Goal: Use online tool/utility: Utilize a website feature to perform a specific function

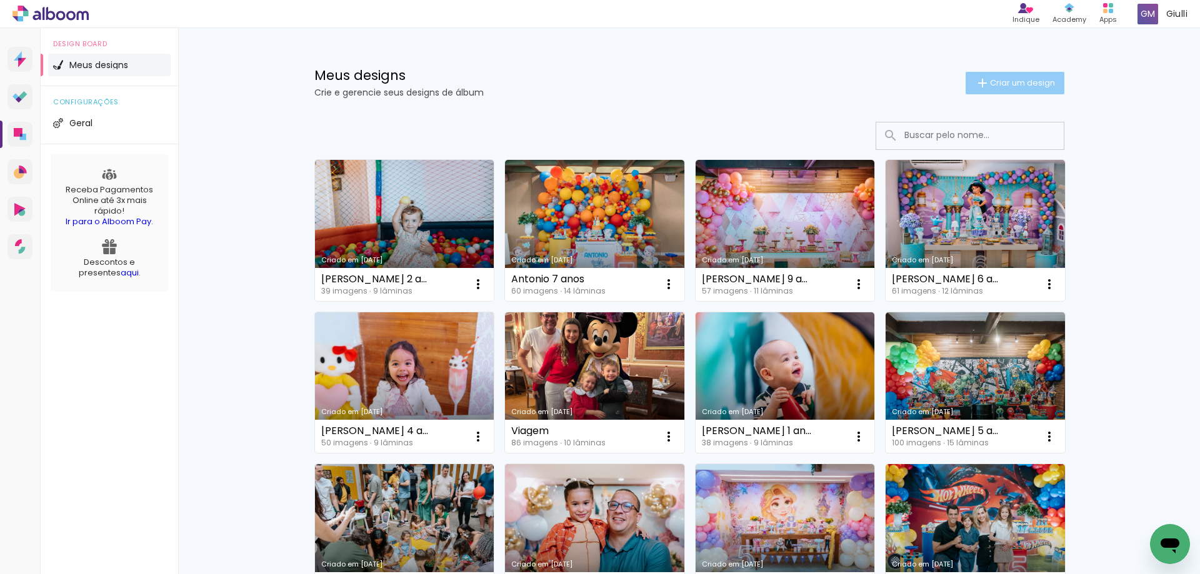
click at [999, 81] on span "Criar um design" at bounding box center [1022, 83] width 65 height 8
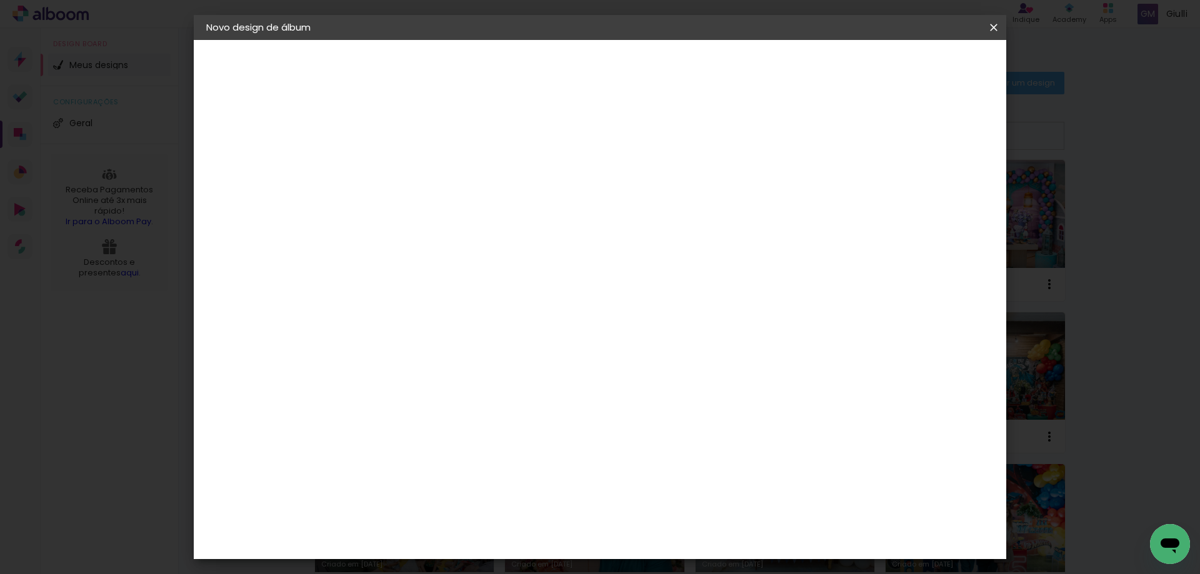
click at [411, 161] on input at bounding box center [411, 167] width 0 height 19
type input "[PERSON_NAME] 9 anos"
type paper-input "[PERSON_NAME] 9 anos"
click at [0, 0] on slot "Avançar" at bounding box center [0, 0] width 0 height 0
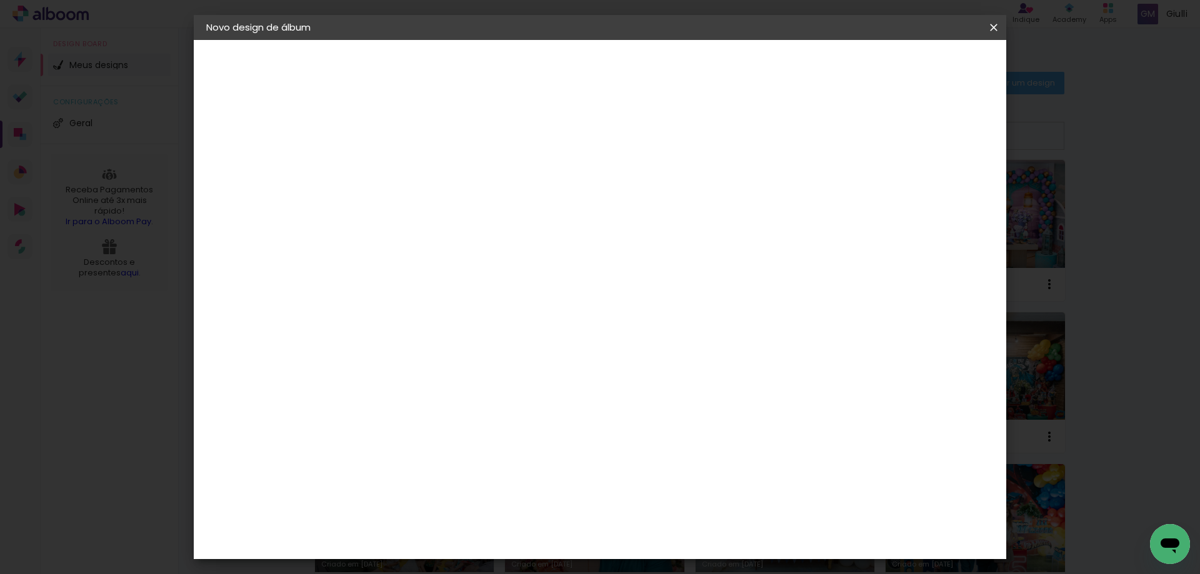
click at [433, 411] on div "Go image" at bounding box center [418, 421] width 31 height 20
click at [0, 0] on slot "Avançar" at bounding box center [0, 0] width 0 height 0
click at [474, 210] on iron-icon at bounding box center [466, 217] width 15 height 15
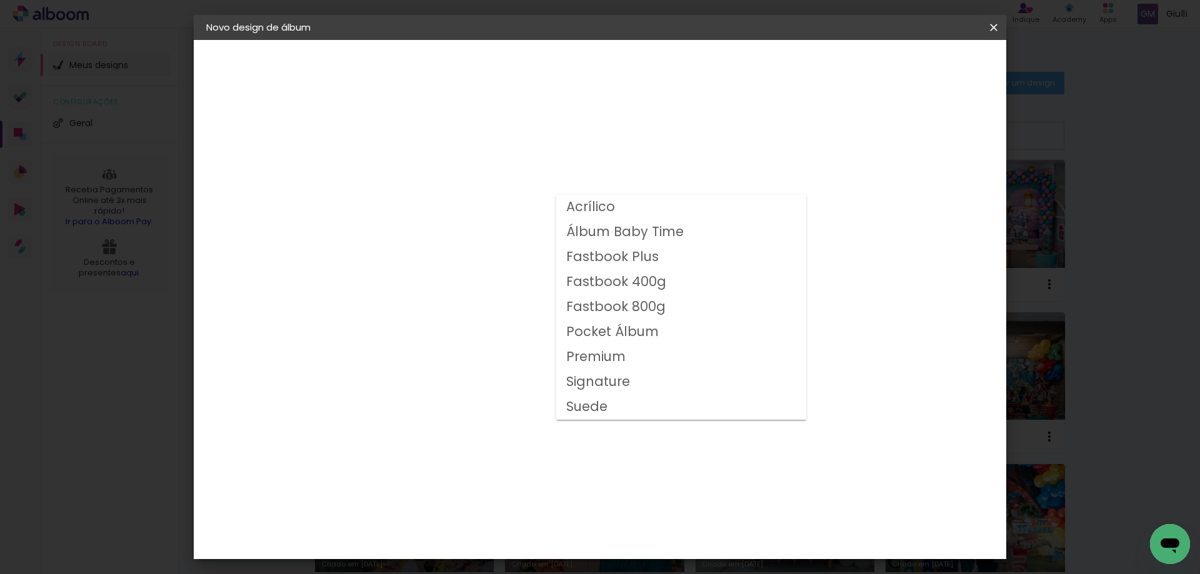
click at [0, 0] on slot "Fastbook 800g" at bounding box center [0, 0] width 0 height 0
type input "Fastbook 800g"
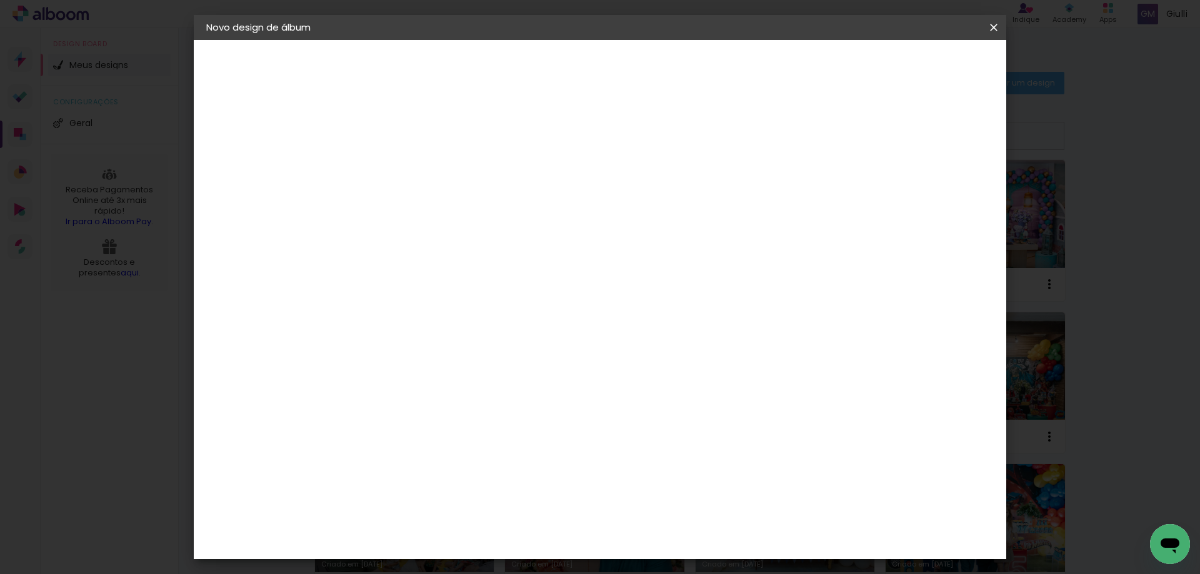
scroll to position [125, 0]
click at [541, 231] on span "20 × 30 cm" at bounding box center [518, 251] width 46 height 41
click at [0, 0] on slot "Avançar" at bounding box center [0, 0] width 0 height 0
type input "3"
type paper-input "3"
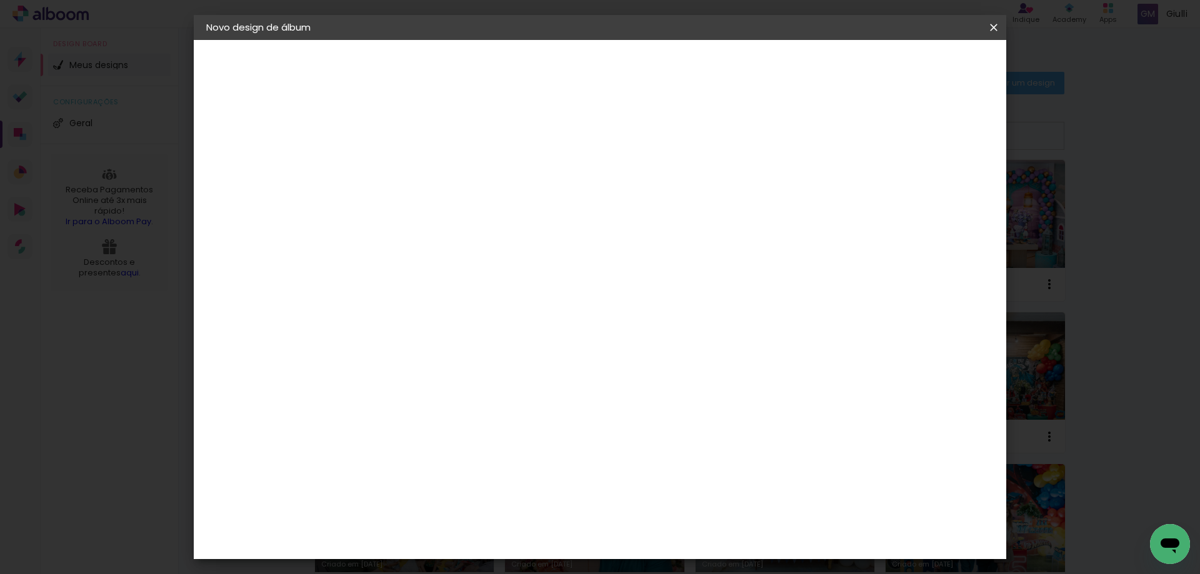
click at [418, 128] on input "3" at bounding box center [400, 135] width 43 height 16
type input "4"
type paper-input "4"
click at [417, 128] on input "4" at bounding box center [400, 135] width 43 height 16
click at [916, 67] on span "Iniciar design" at bounding box center [887, 66] width 57 height 9
